Goal: Task Accomplishment & Management: Manage account settings

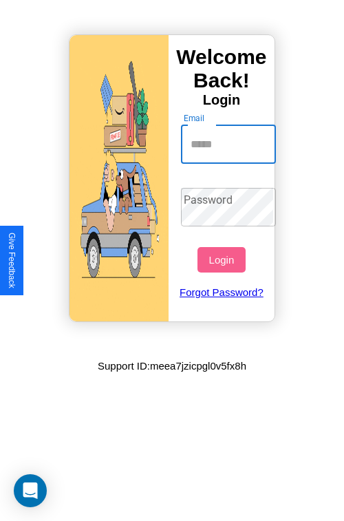
click at [230, 144] on input "Email" at bounding box center [229, 144] width 96 height 39
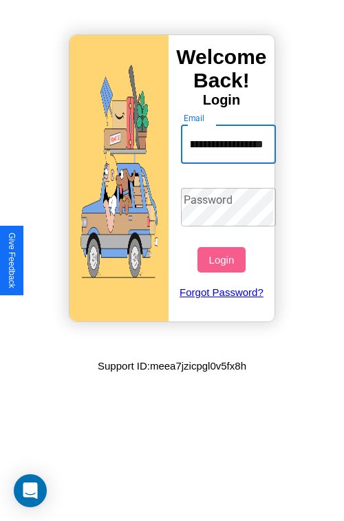
type input "**********"
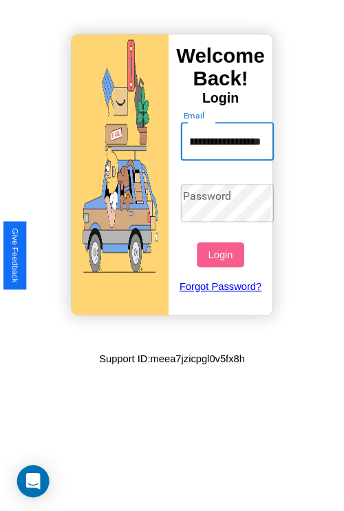
scroll to position [0, 0]
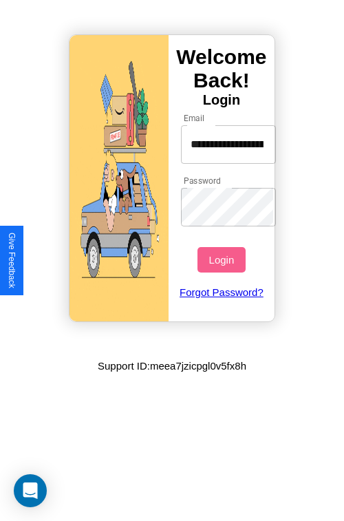
click at [223, 259] on button "Login" at bounding box center [221, 259] width 47 height 25
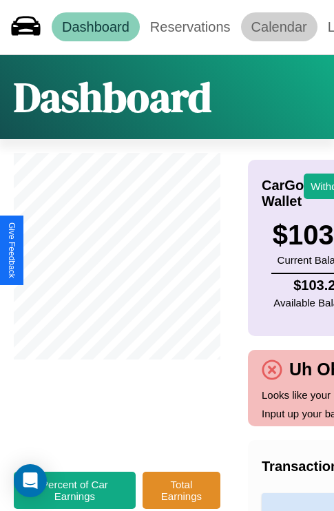
click at [279, 27] on link "Calendar" at bounding box center [279, 26] width 76 height 29
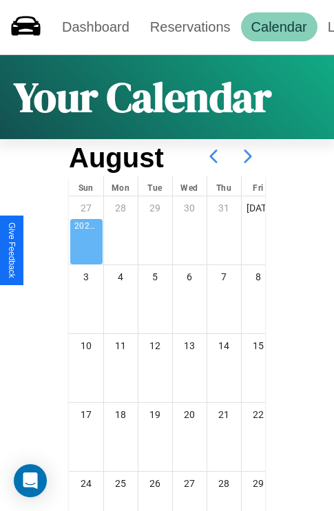
click at [248, 156] on icon at bounding box center [248, 156] width 34 height 34
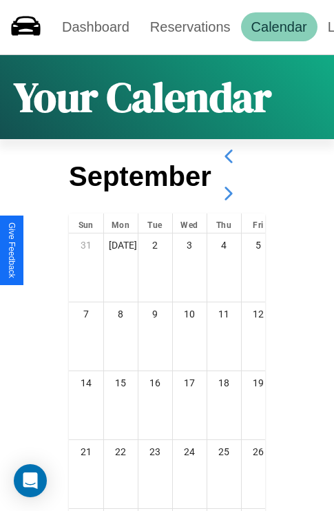
click at [228, 193] on icon at bounding box center [228, 193] width 34 height 34
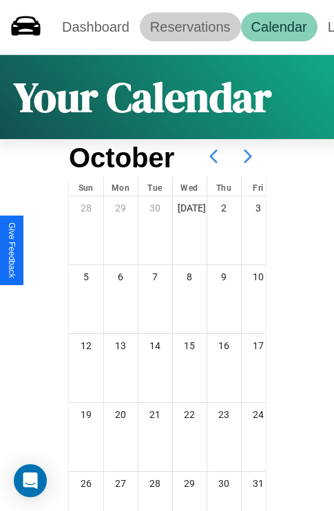
click at [190, 27] on link "Reservations" at bounding box center [190, 26] width 101 height 29
